Goal: Task Accomplishment & Management: Manage account settings

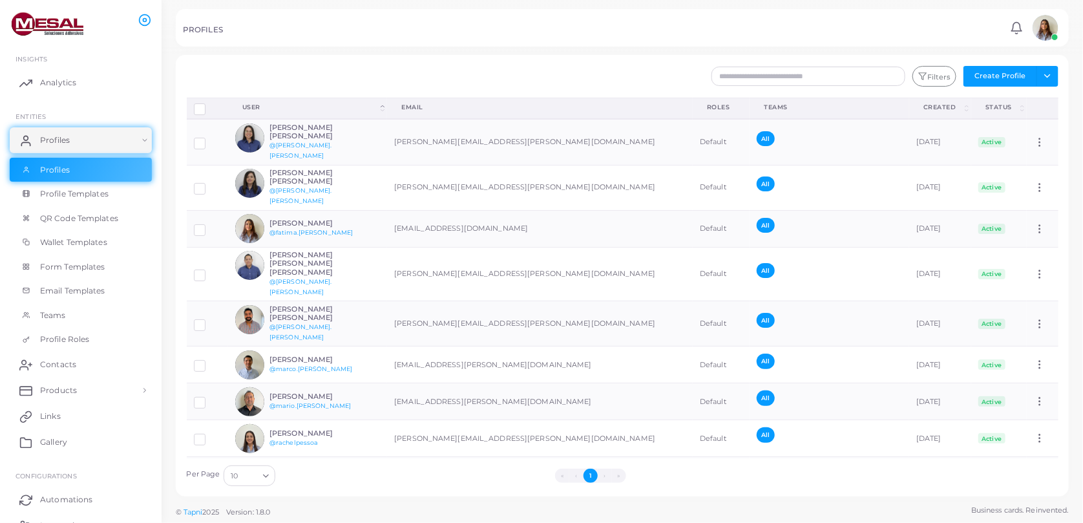
click at [1049, 27] on img at bounding box center [1045, 28] width 26 height 26
click at [1001, 103] on span "Logout" at bounding box center [992, 108] width 26 height 11
